Goal: Task Accomplishment & Management: Use online tool/utility

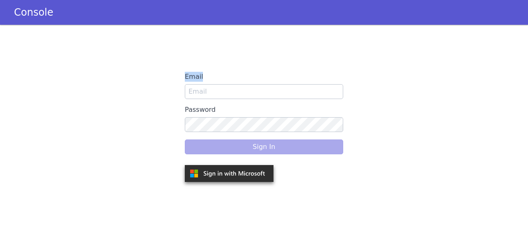
click at [213, 82] on label "Email" at bounding box center [264, 76] width 159 height 15
click at [213, 84] on input "Email" at bounding box center [264, 91] width 159 height 15
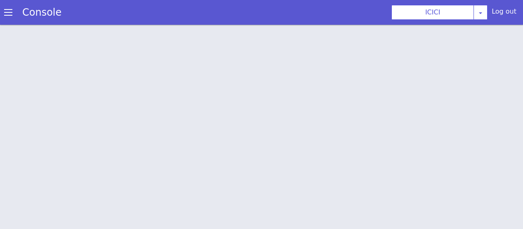
scroll to position [2, 0]
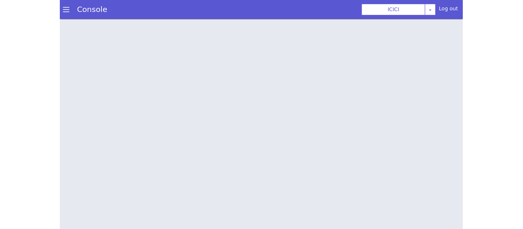
scroll to position [2, 0]
